Goal: Task Accomplishment & Management: Use online tool/utility

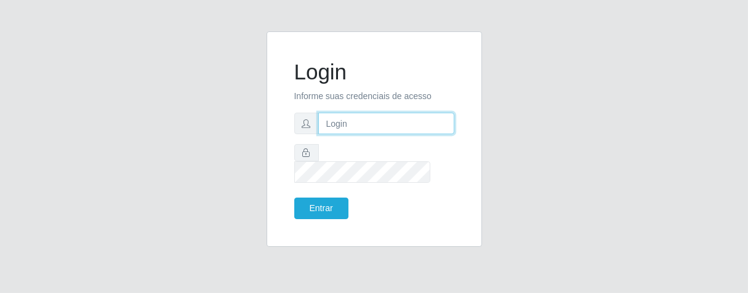
click at [341, 134] on input "text" at bounding box center [386, 124] width 136 height 22
type input "[PERSON_NAME]"
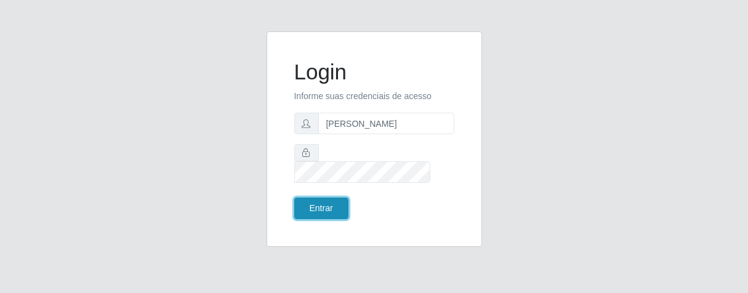
click at [318, 198] on button "Entrar" at bounding box center [321, 209] width 54 height 22
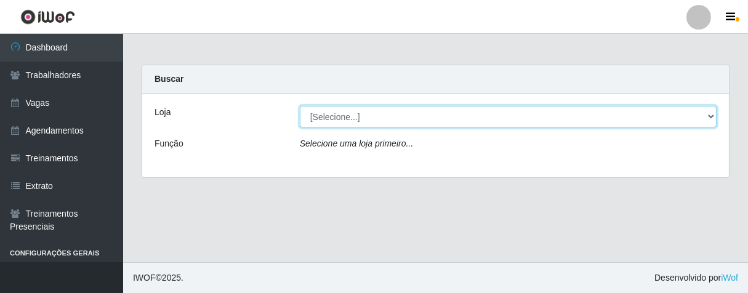
click at [709, 119] on select "[Selecione...] Superbox [GEOGRAPHIC_DATA] - Bessa" at bounding box center [508, 117] width 417 height 22
select select "206"
click at [300, 106] on select "[Selecione...] Superbox [GEOGRAPHIC_DATA] - Bessa" at bounding box center [508, 117] width 417 height 22
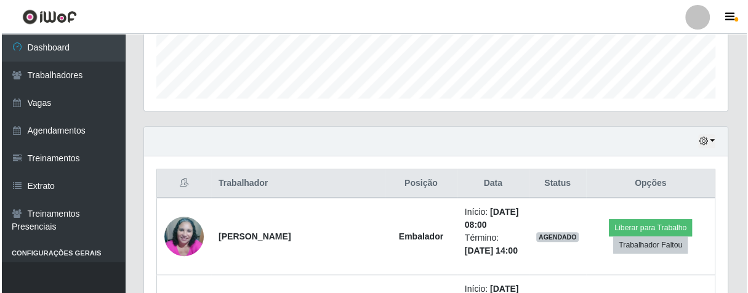
scroll to position [479, 0]
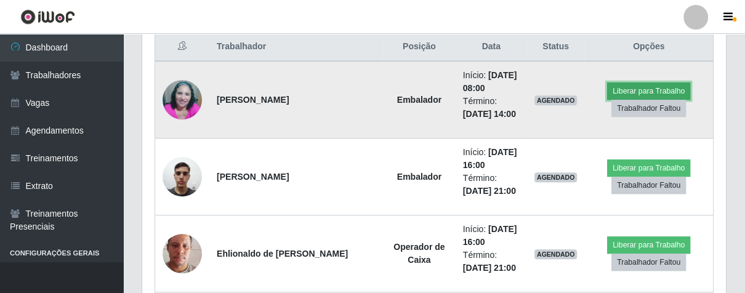
click at [639, 83] on button "Liberar para Trabalho" at bounding box center [648, 91] width 83 height 17
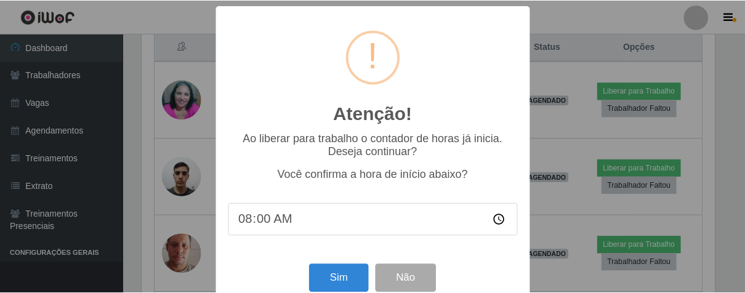
scroll to position [255, 576]
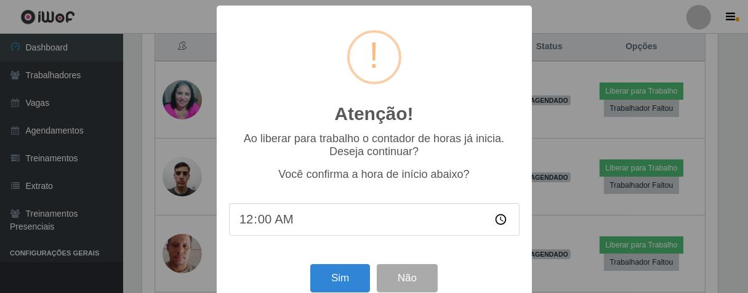
type input "08:00"
click at [317, 280] on button "Sim" at bounding box center [340, 278] width 60 height 29
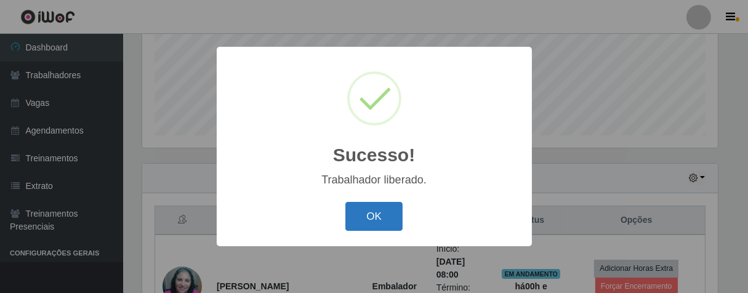
click at [363, 219] on button "OK" at bounding box center [374, 216] width 57 height 29
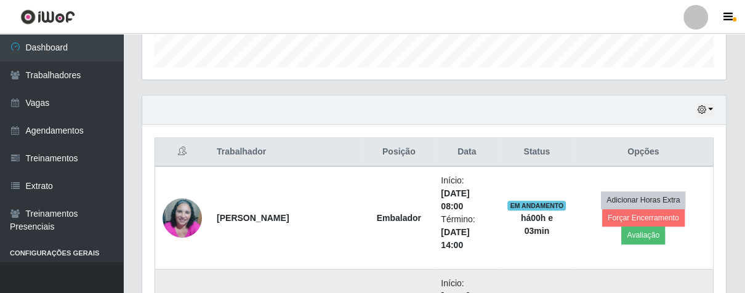
scroll to position [442, 0]
